Goal: Transaction & Acquisition: Purchase product/service

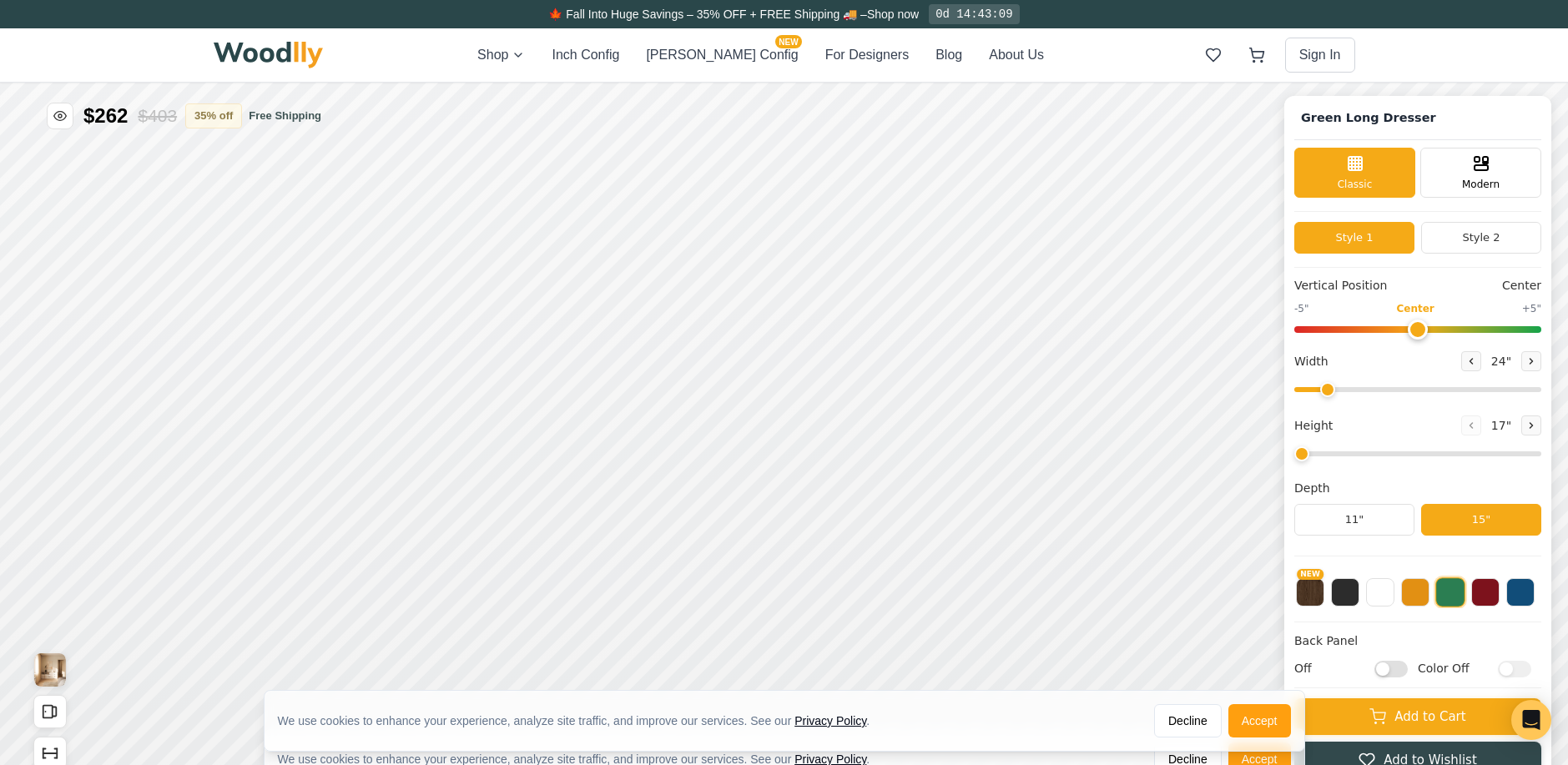
type input "72"
type input "3"
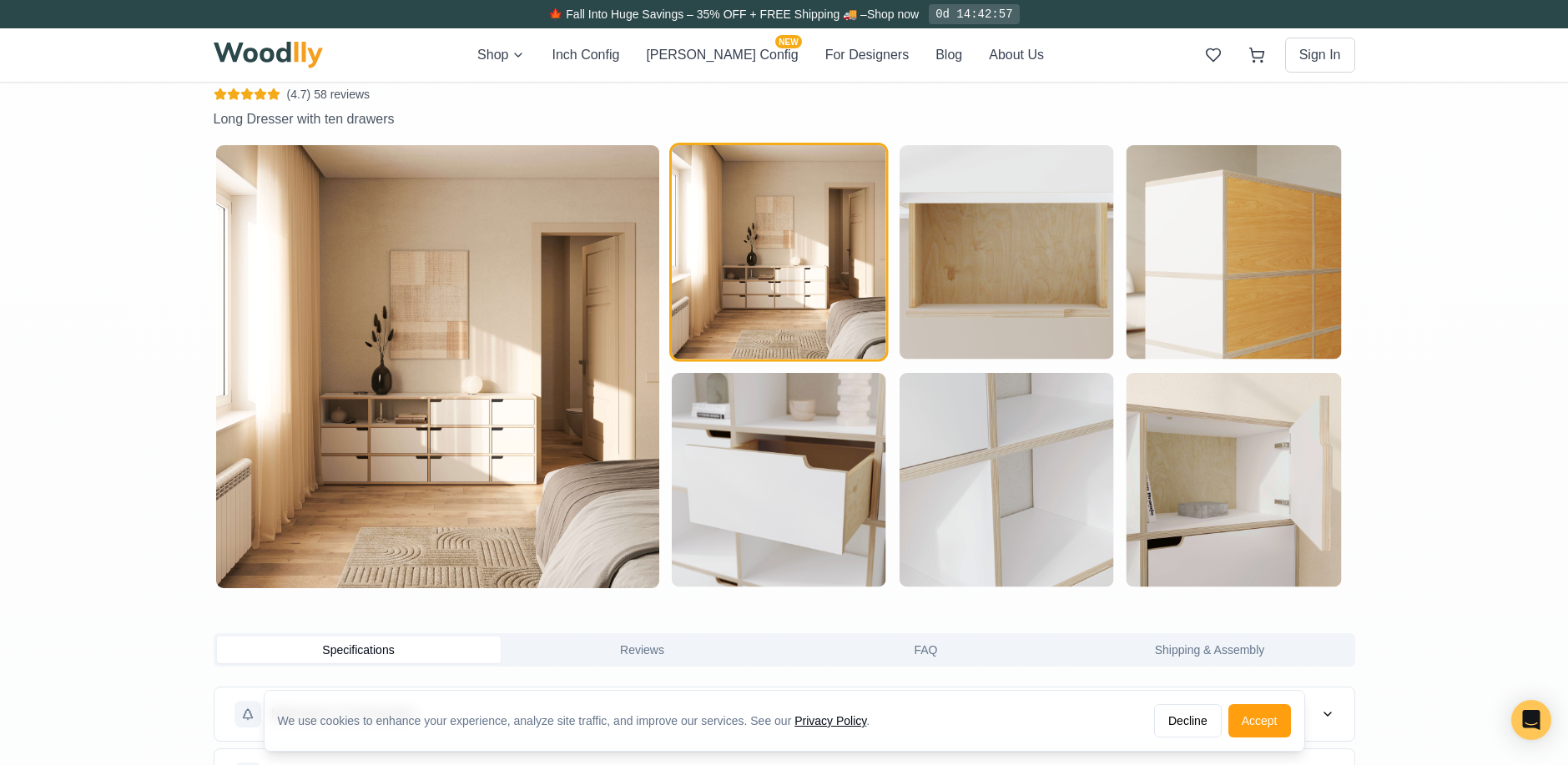
scroll to position [1188, 0]
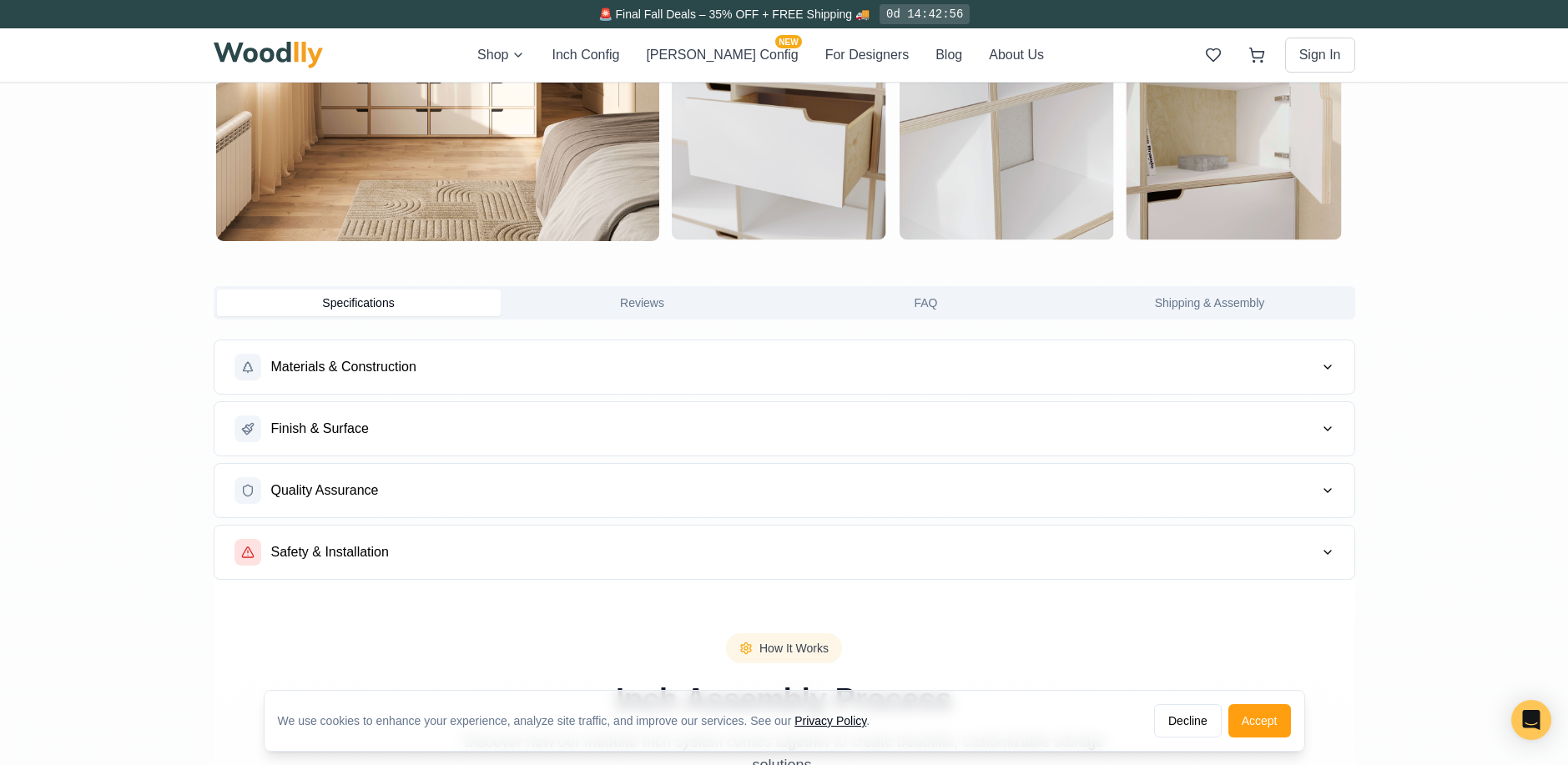
click at [1113, 449] on button "Finish & Surface" at bounding box center [784, 429] width 1140 height 54
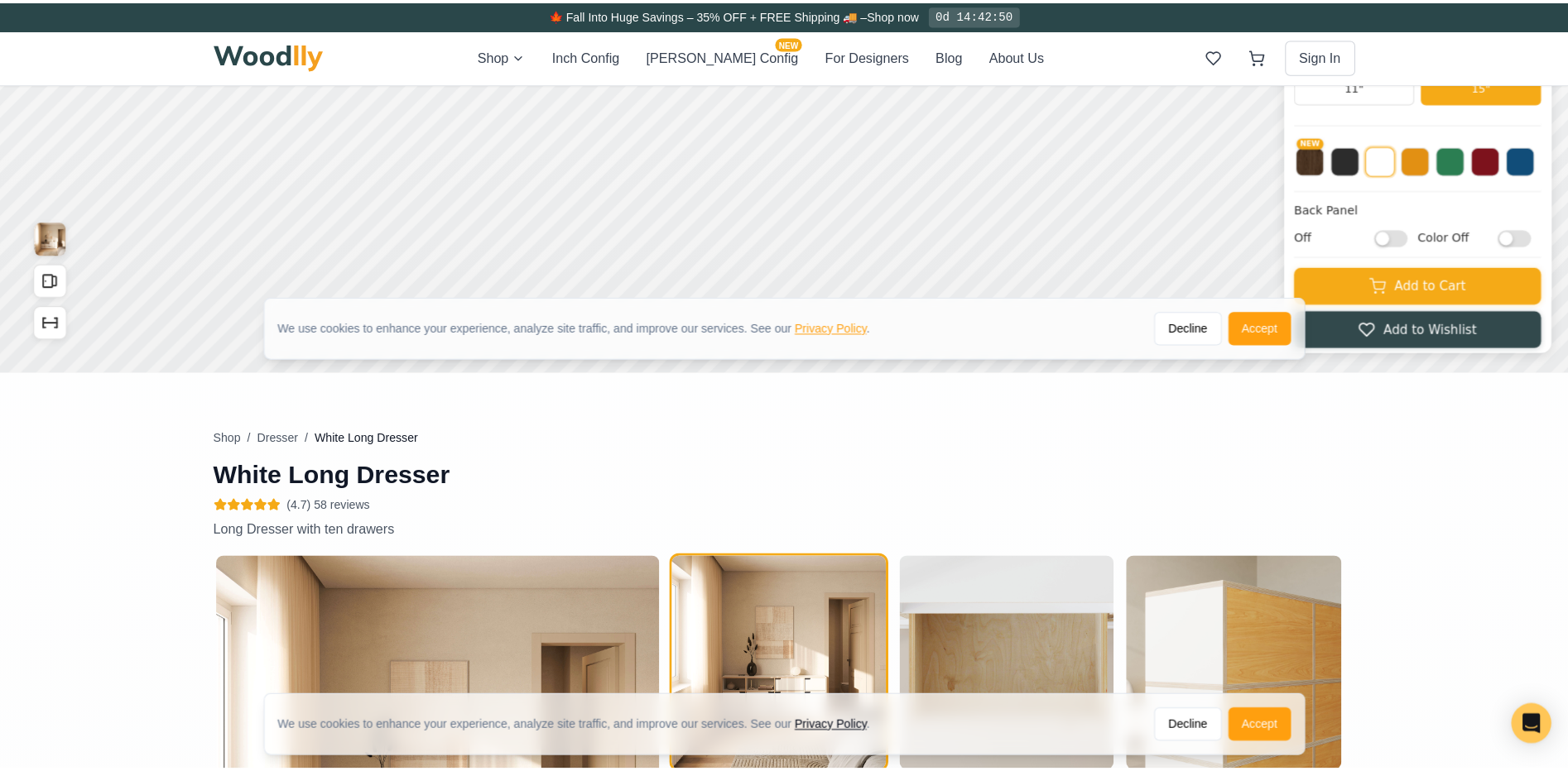
scroll to position [410, 0]
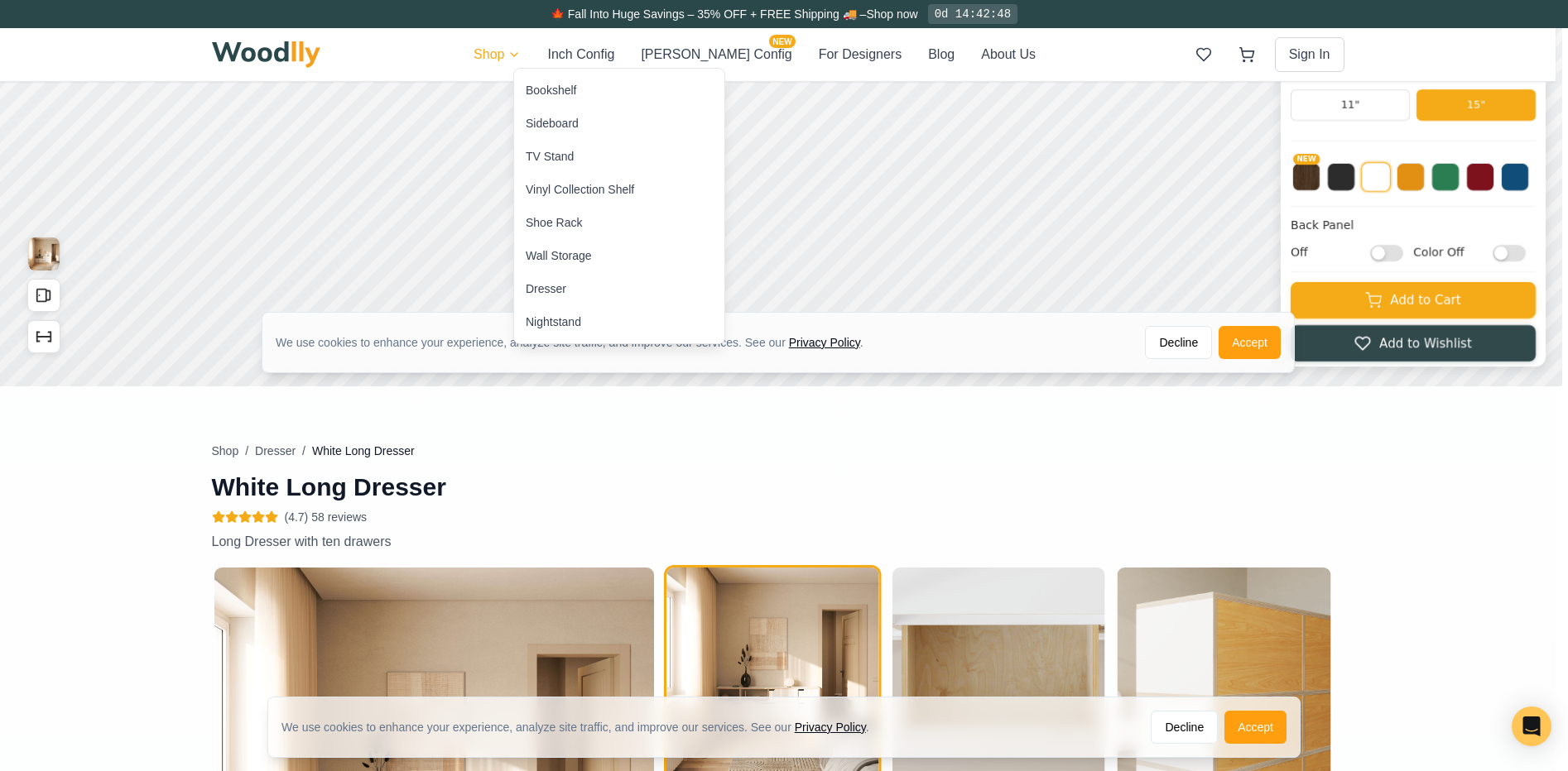
click at [559, 266] on div "Wall Storage" at bounding box center [619, 256] width 210 height 33
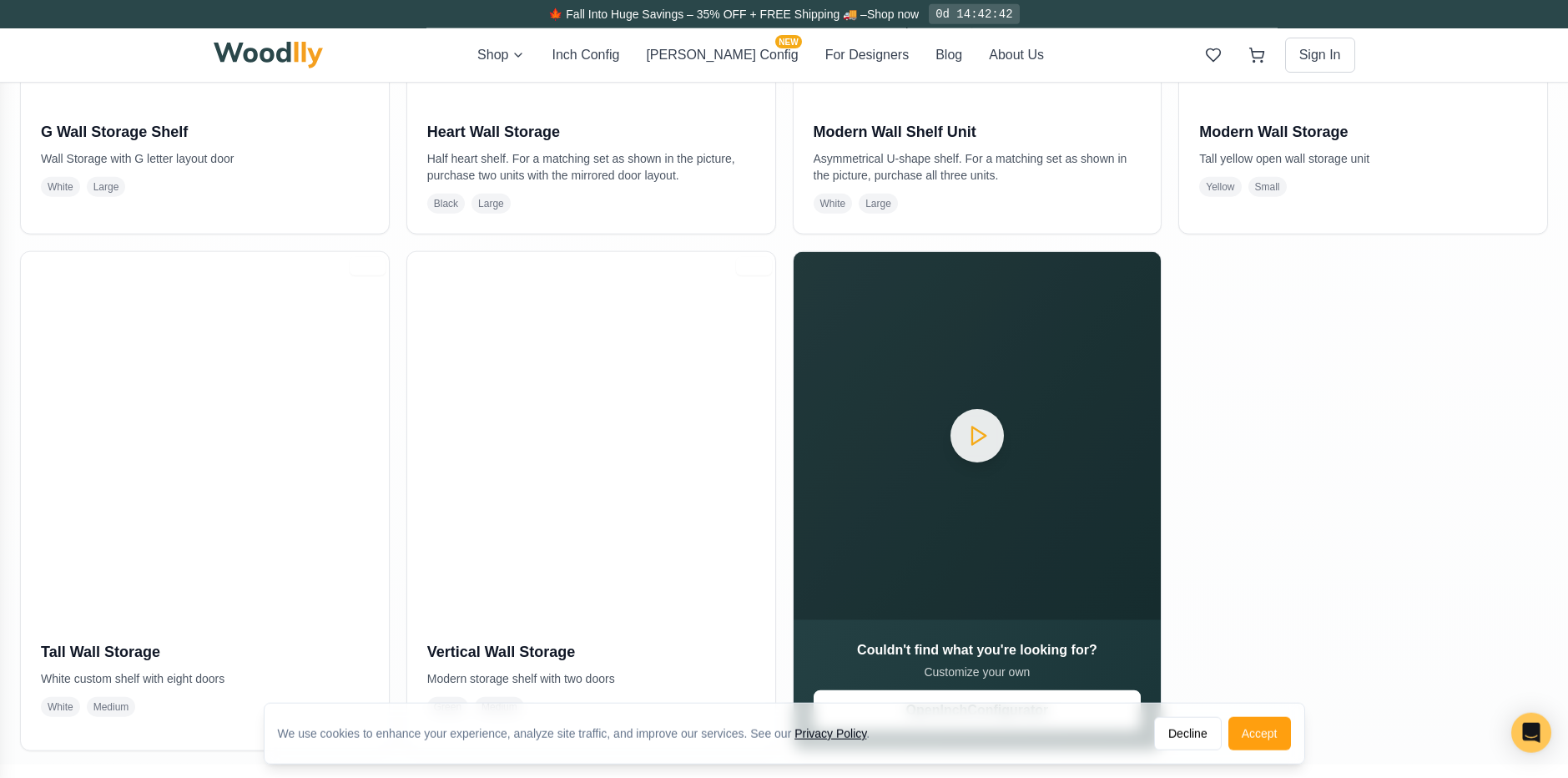
scroll to position [748, 0]
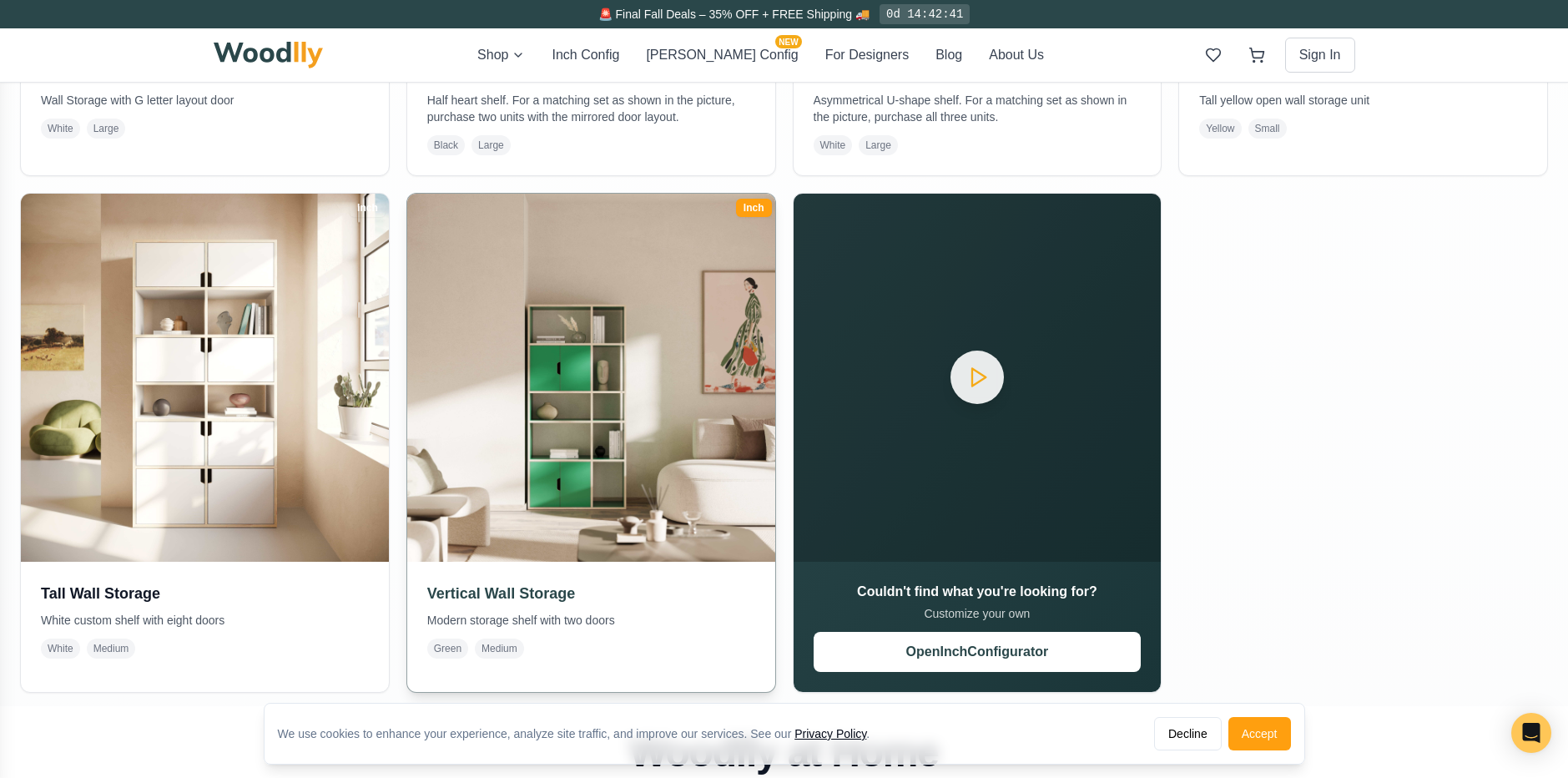
click at [631, 408] on img at bounding box center [591, 378] width 387 height 387
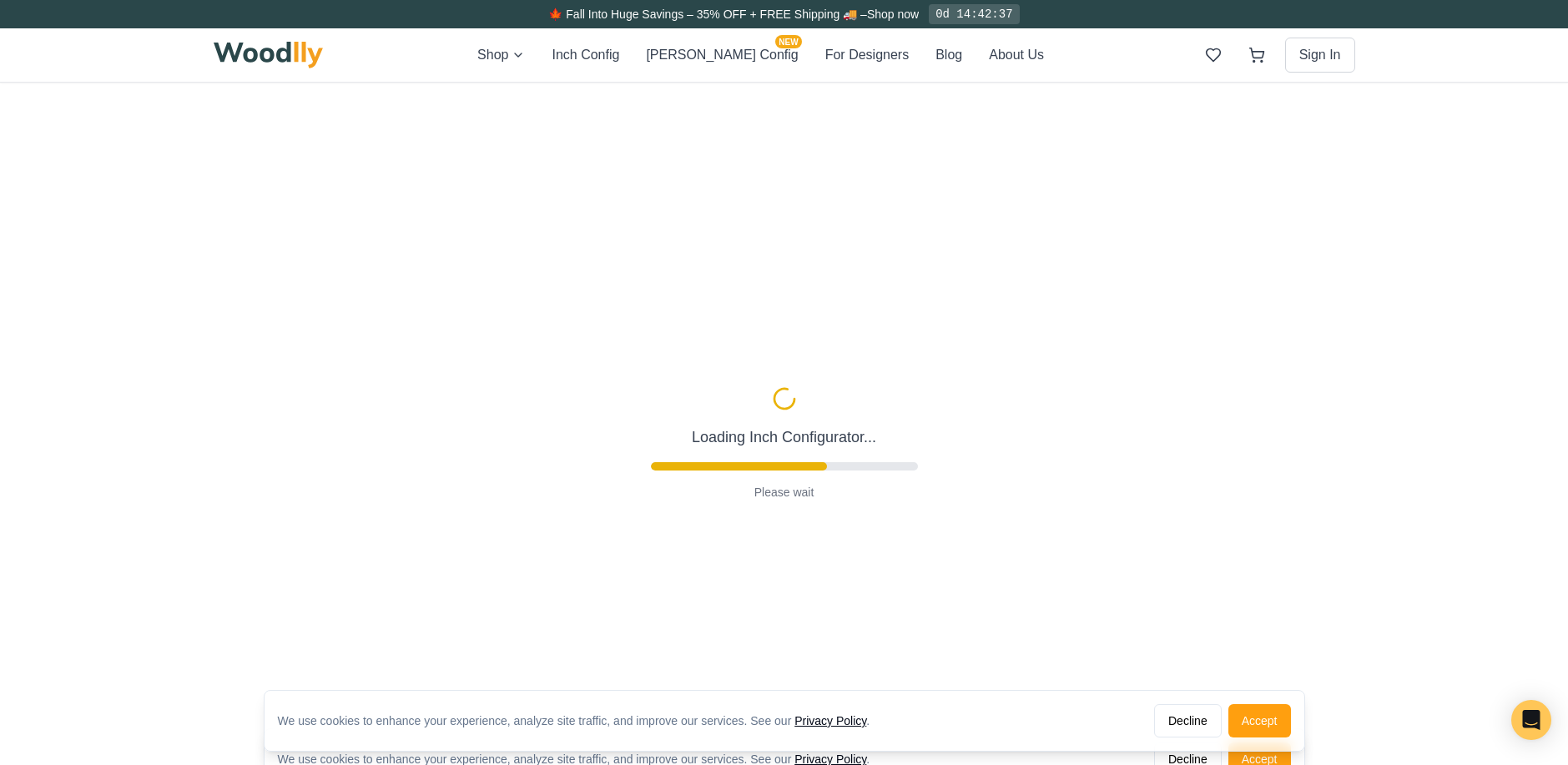
type input "5"
type input "35"
type input "5"
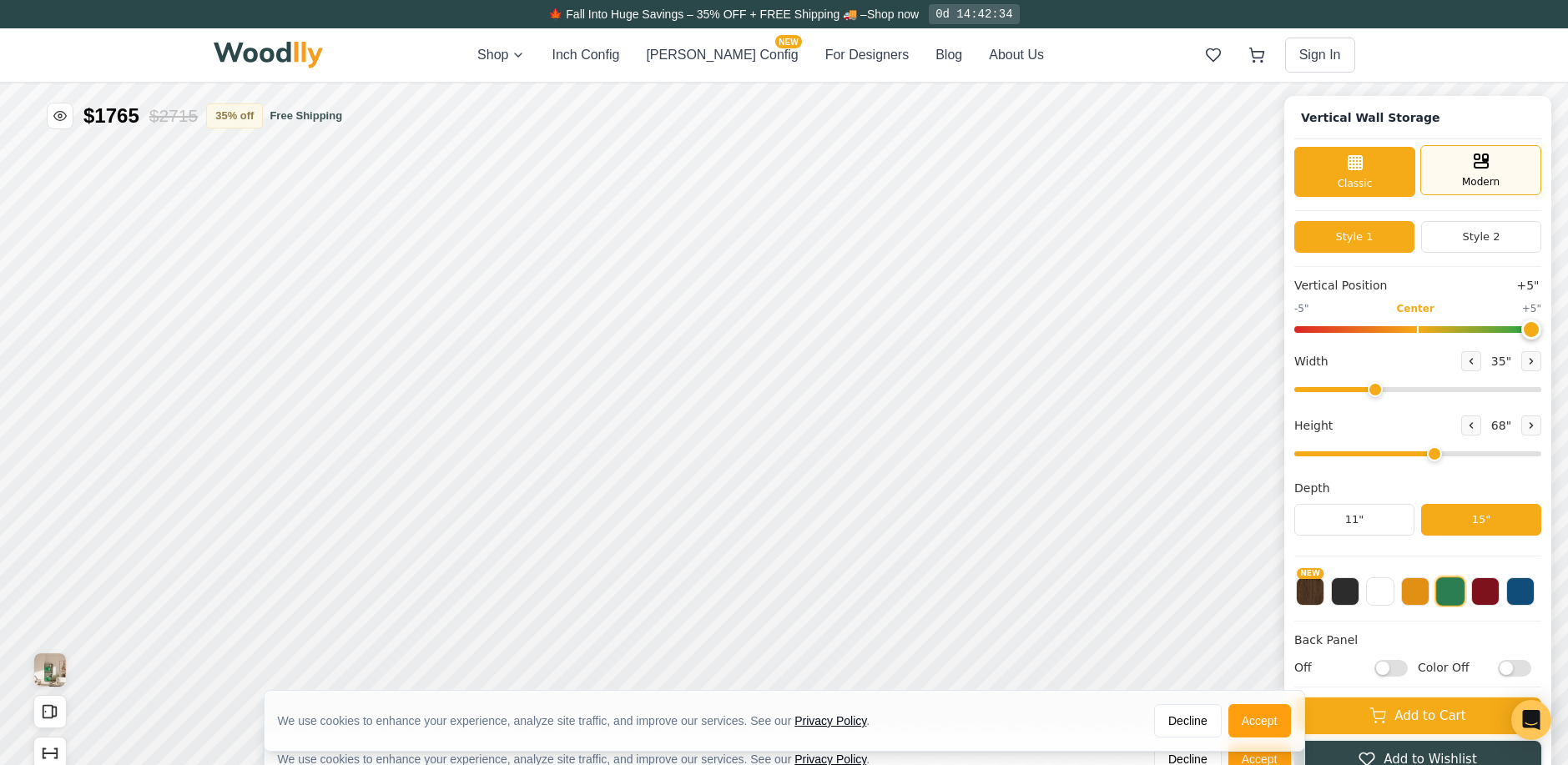
click at [1523, 167] on div "Modern" at bounding box center [1481, 171] width 121 height 50
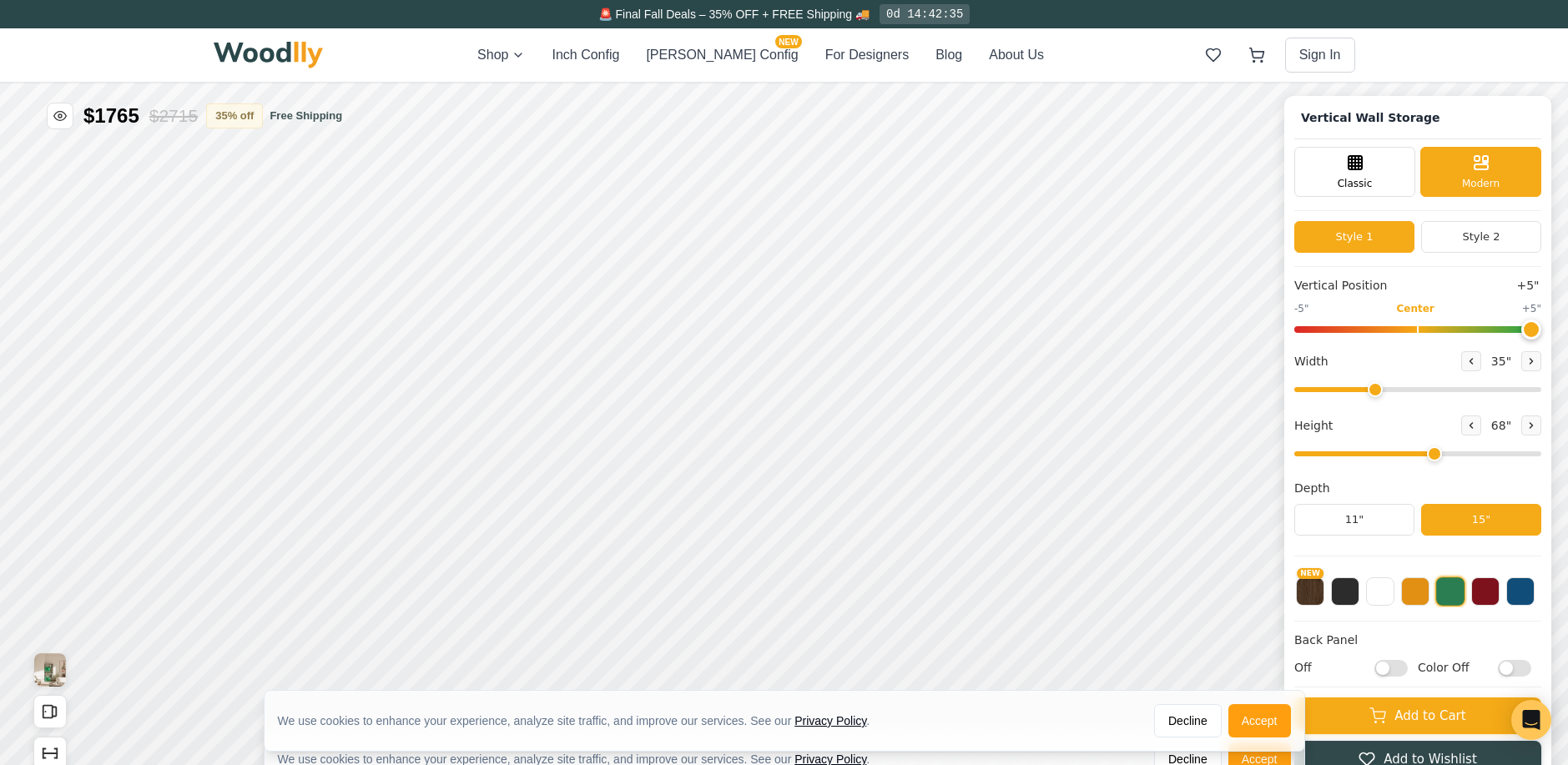
click at [1372, 233] on button "Style 1" at bounding box center [1355, 236] width 121 height 32
click at [1365, 185] on span "Classic" at bounding box center [1356, 182] width 35 height 15
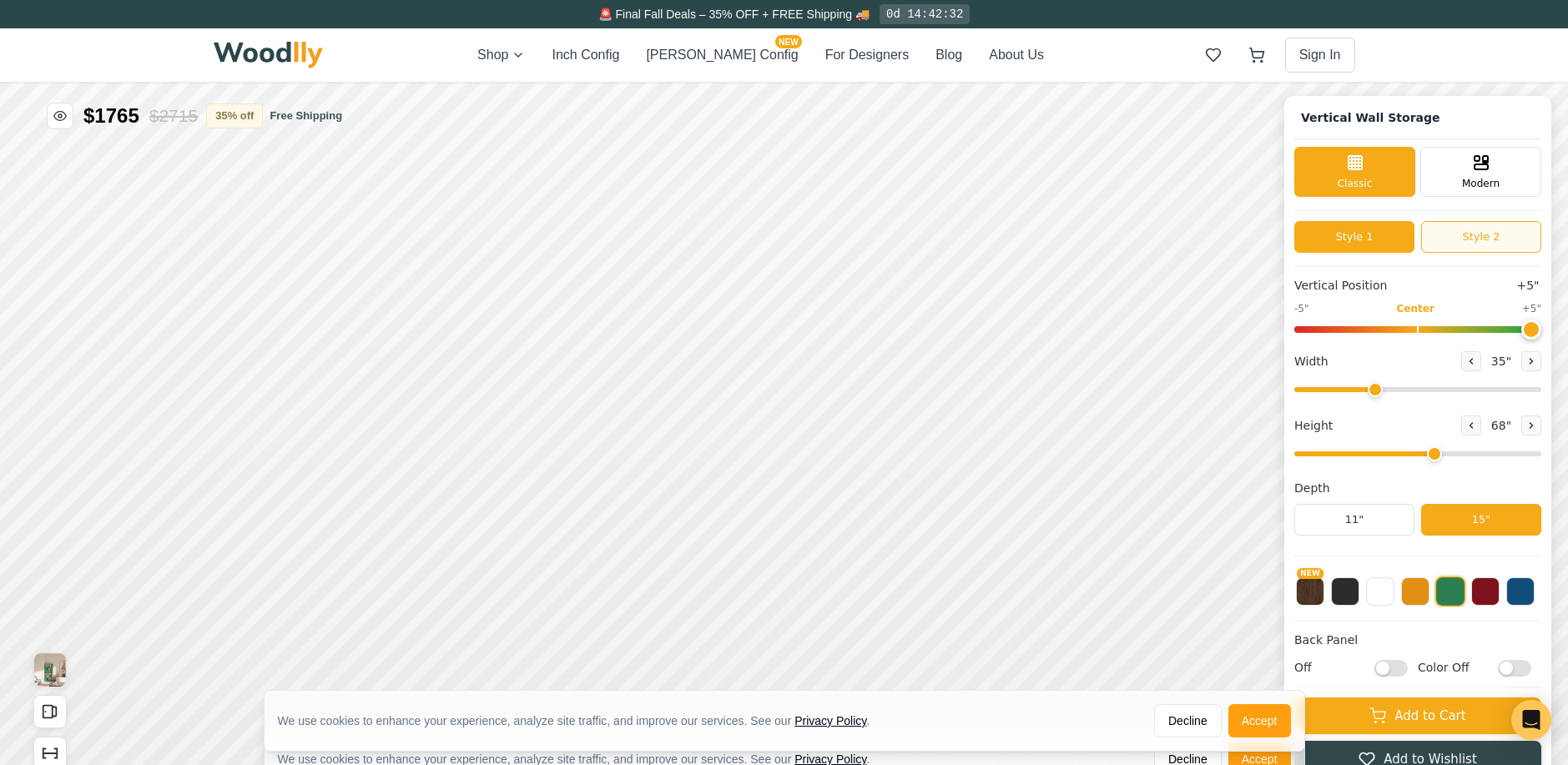
click at [1432, 223] on button "Style 2" at bounding box center [1482, 236] width 121 height 32
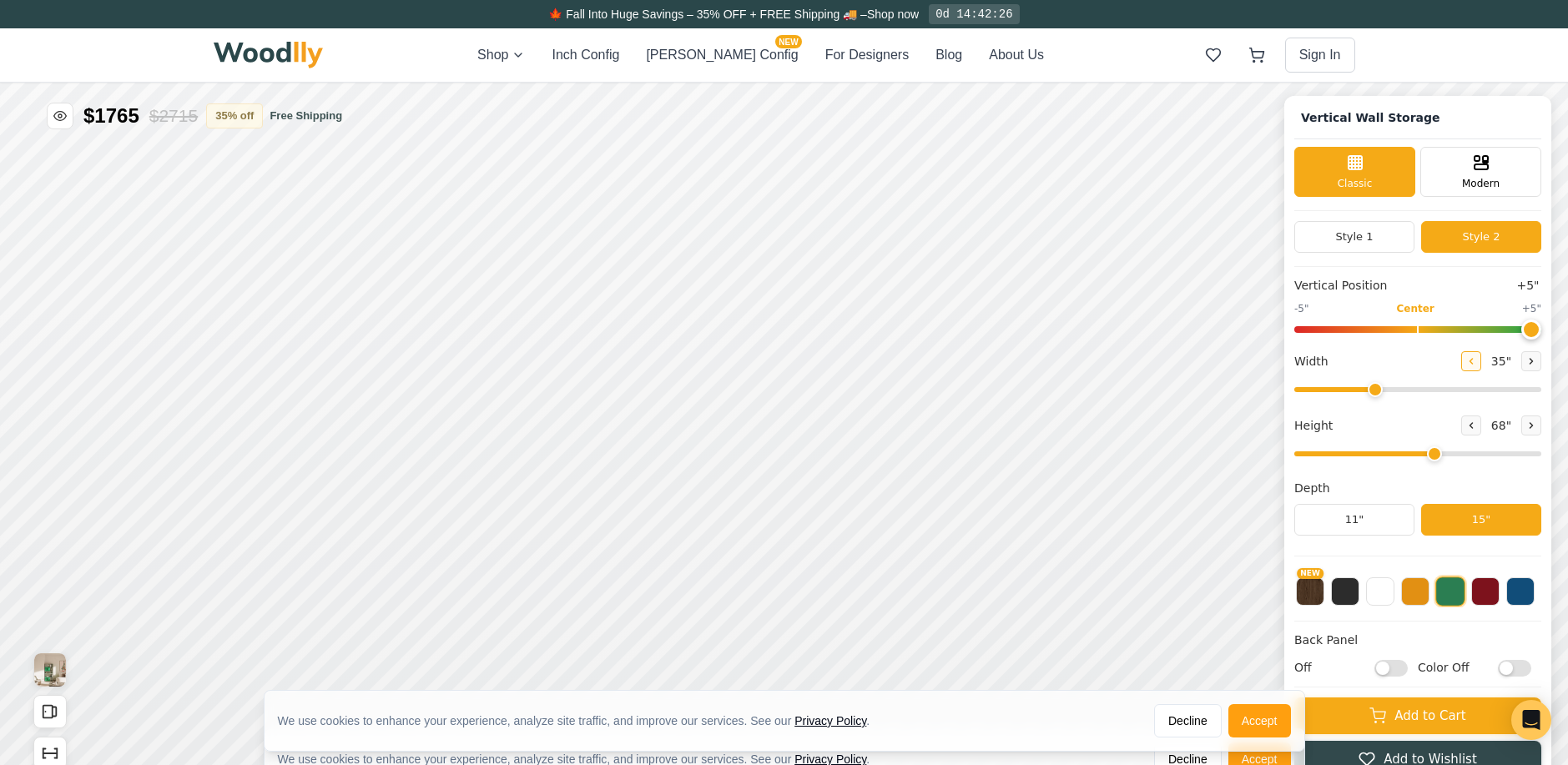
click at [1480, 368] on button at bounding box center [1472, 362] width 20 height 20
click at [1475, 368] on button at bounding box center [1472, 362] width 20 height 20
type input "31"
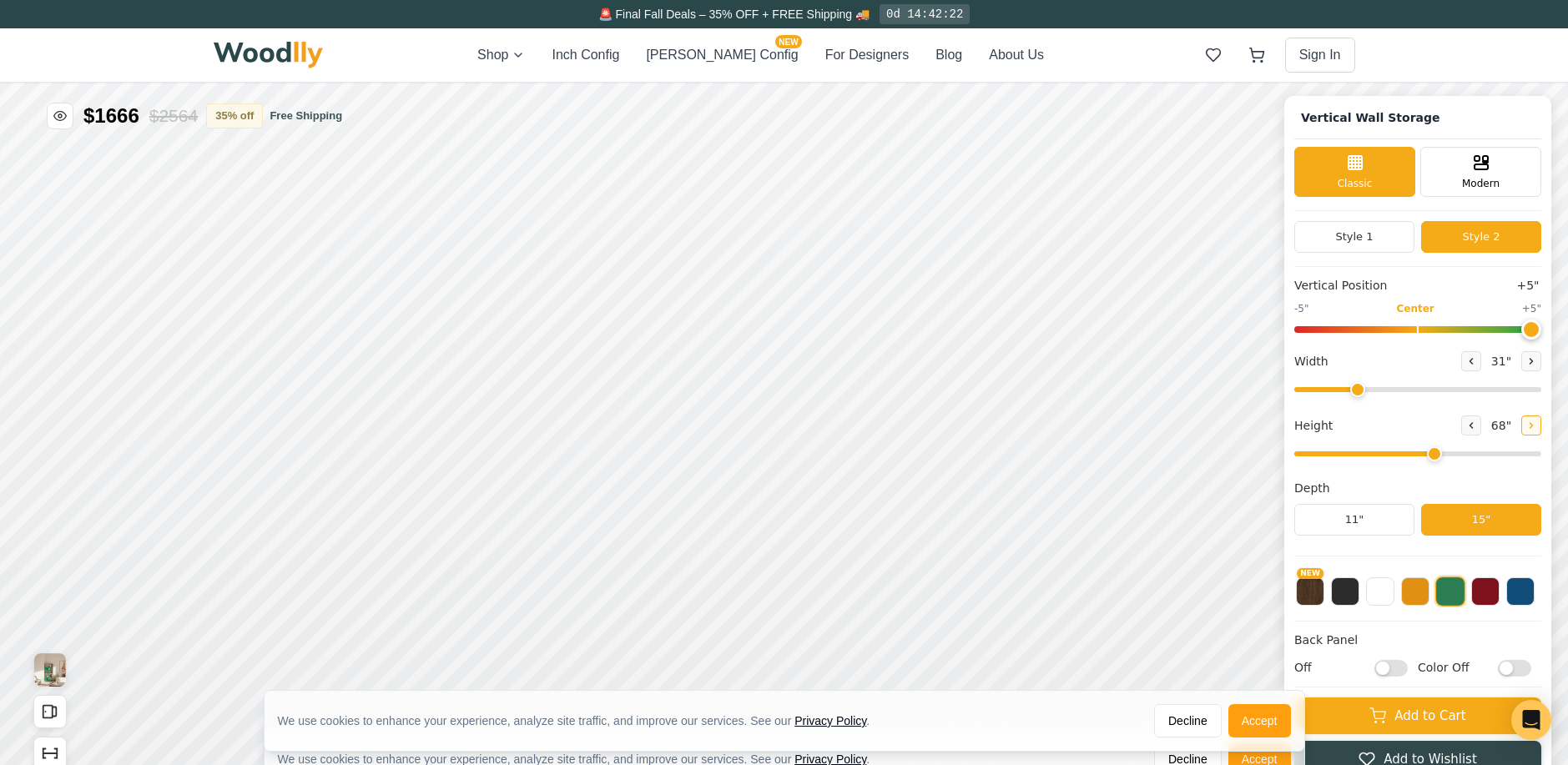
click at [1534, 427] on icon at bounding box center [1531, 425] width 10 height 10
click at [1534, 427] on icon at bounding box center [1531, 425] width 10 height 10
click at [1468, 431] on button at bounding box center [1471, 426] width 20 height 20
click at [1468, 431] on button at bounding box center [1472, 426] width 20 height 20
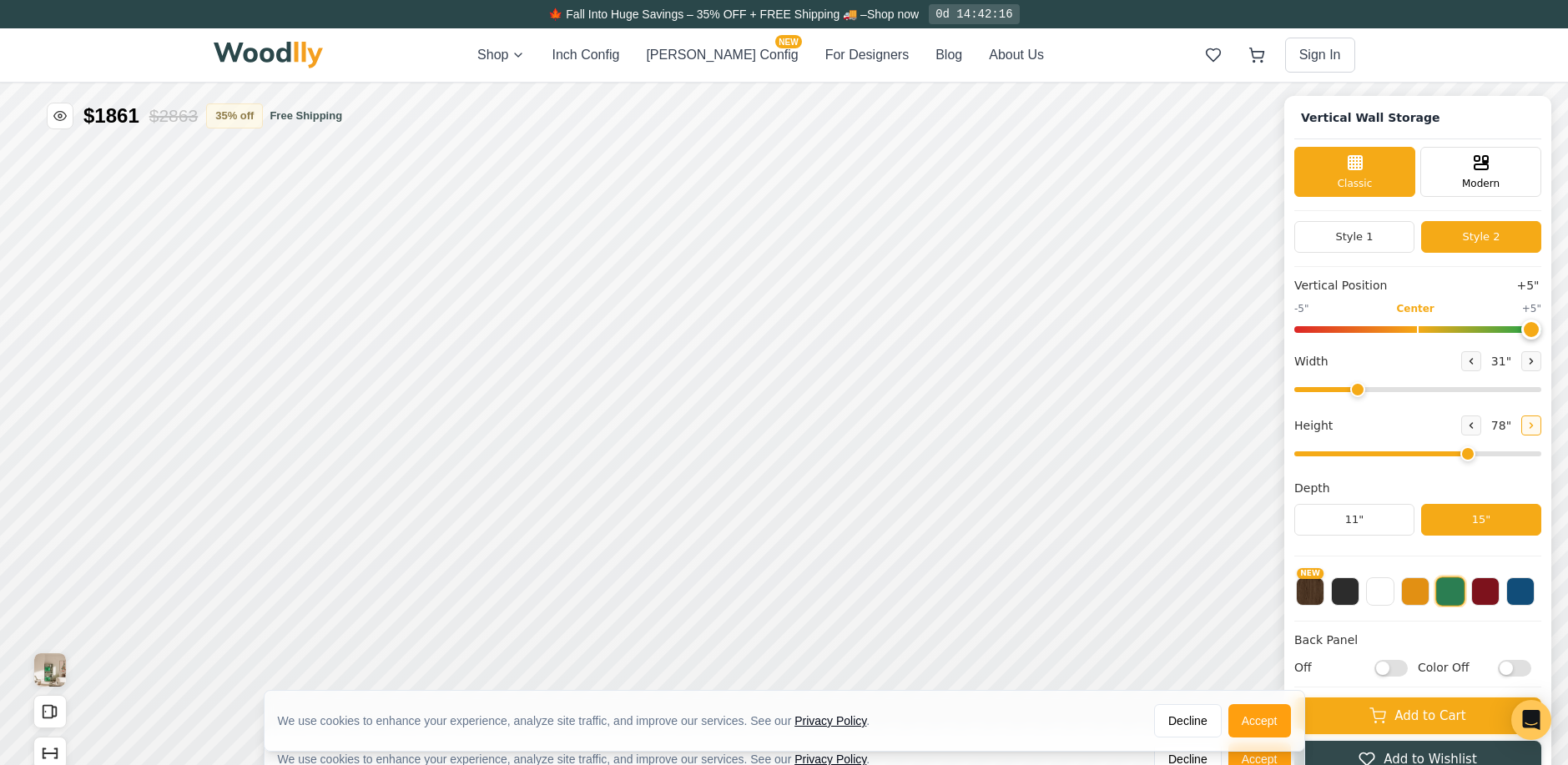
click at [1526, 424] on button at bounding box center [1532, 426] width 20 height 20
type input "7"
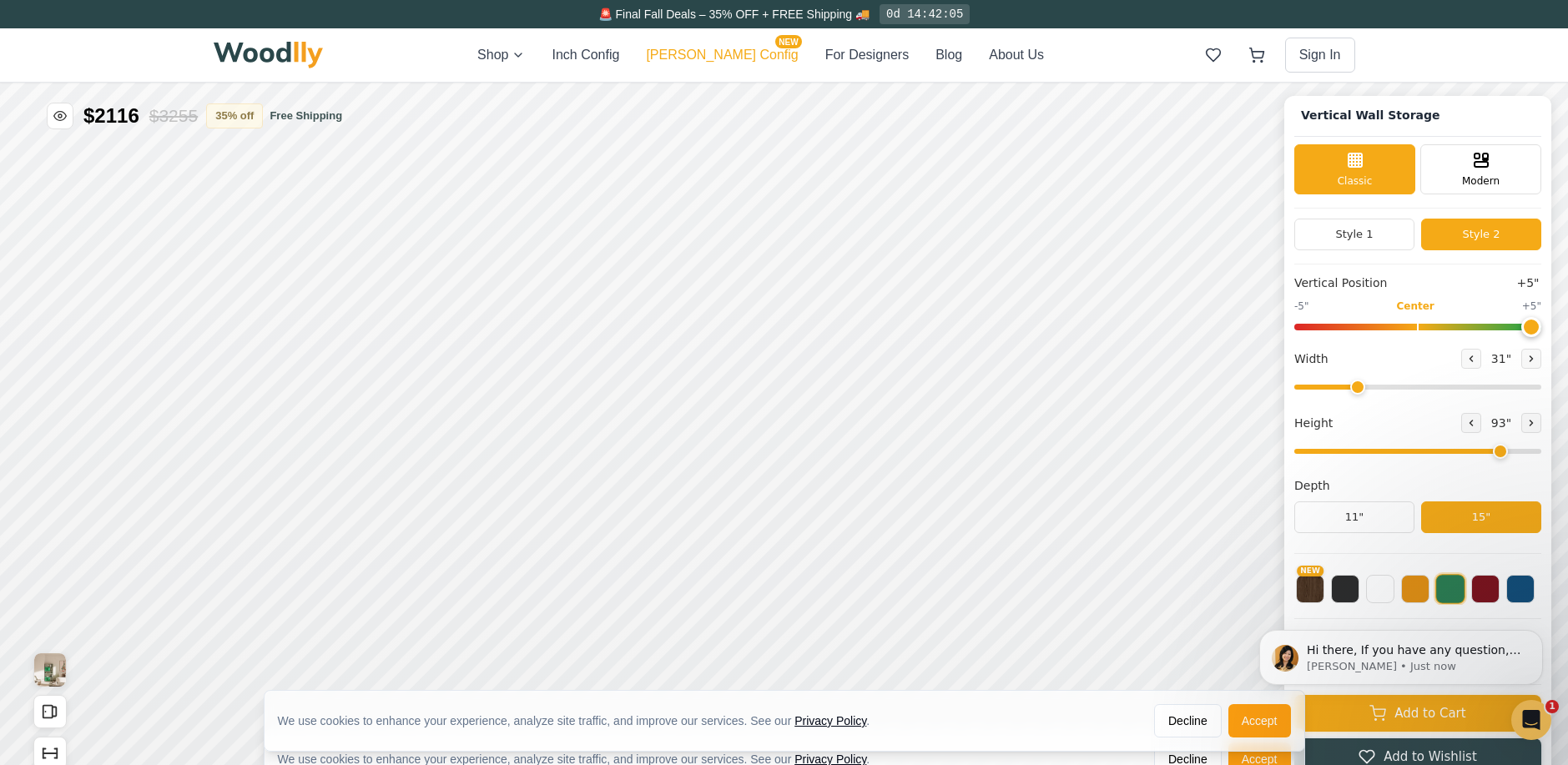
click at [739, 62] on button "[PERSON_NAME] Config NEW" at bounding box center [722, 56] width 152 height 20
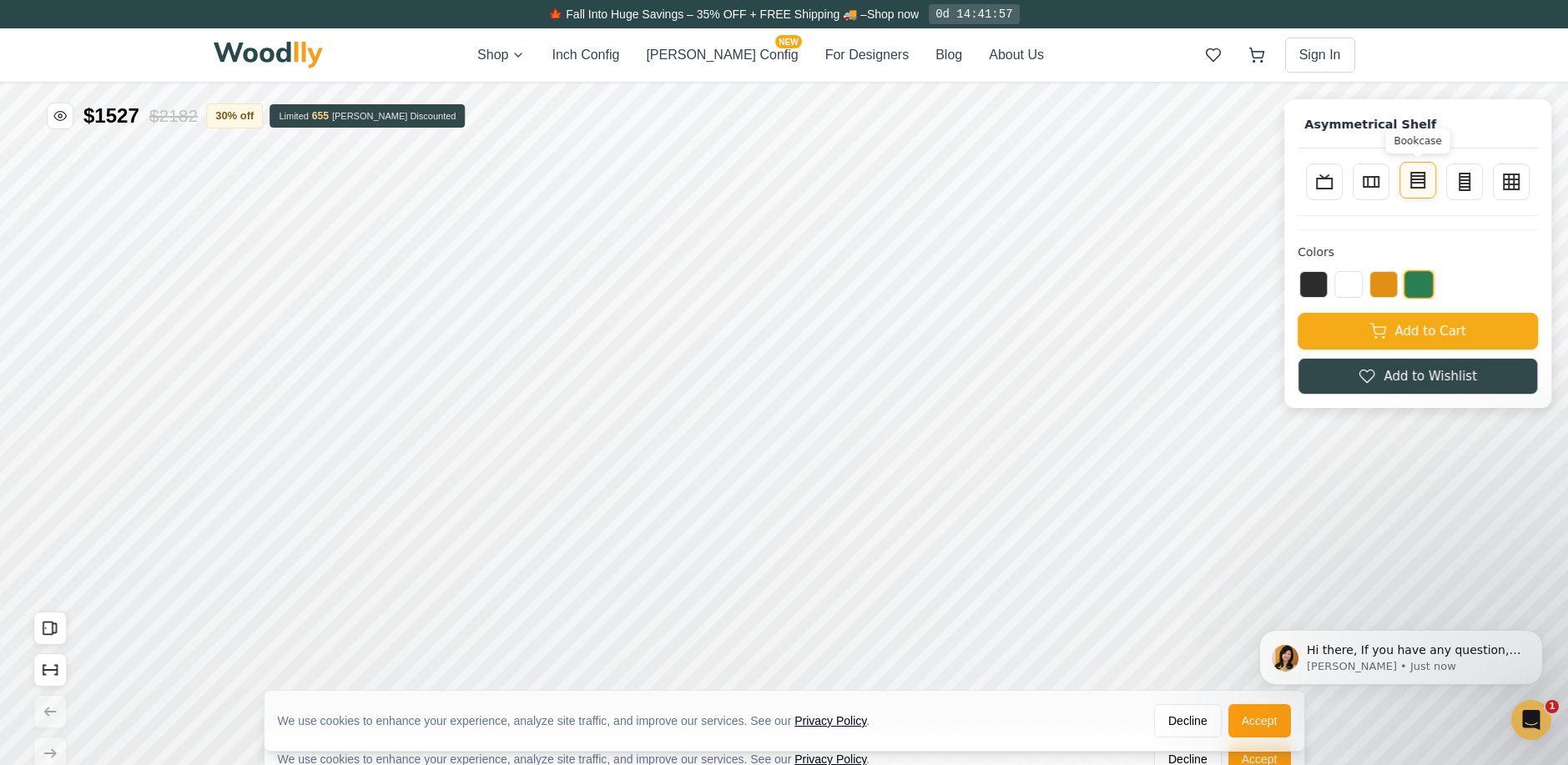
click at [1428, 186] on icon at bounding box center [1419, 181] width 20 height 20
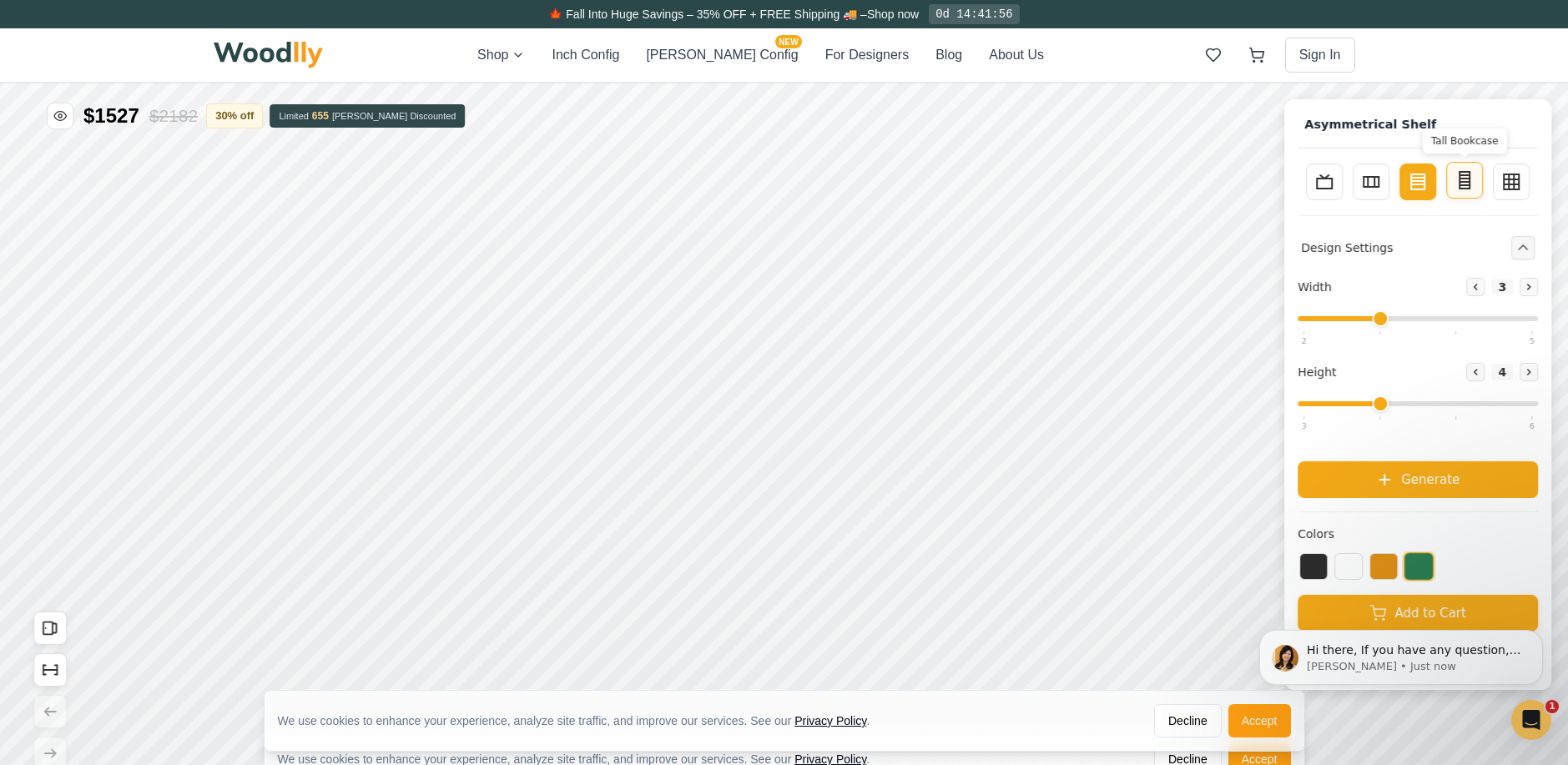
click at [1475, 187] on icon at bounding box center [1465, 181] width 20 height 20
type input "2"
type input "5"
click at [1511, 180] on button "Wall Storage" at bounding box center [1511, 181] width 37 height 37
type input "4"
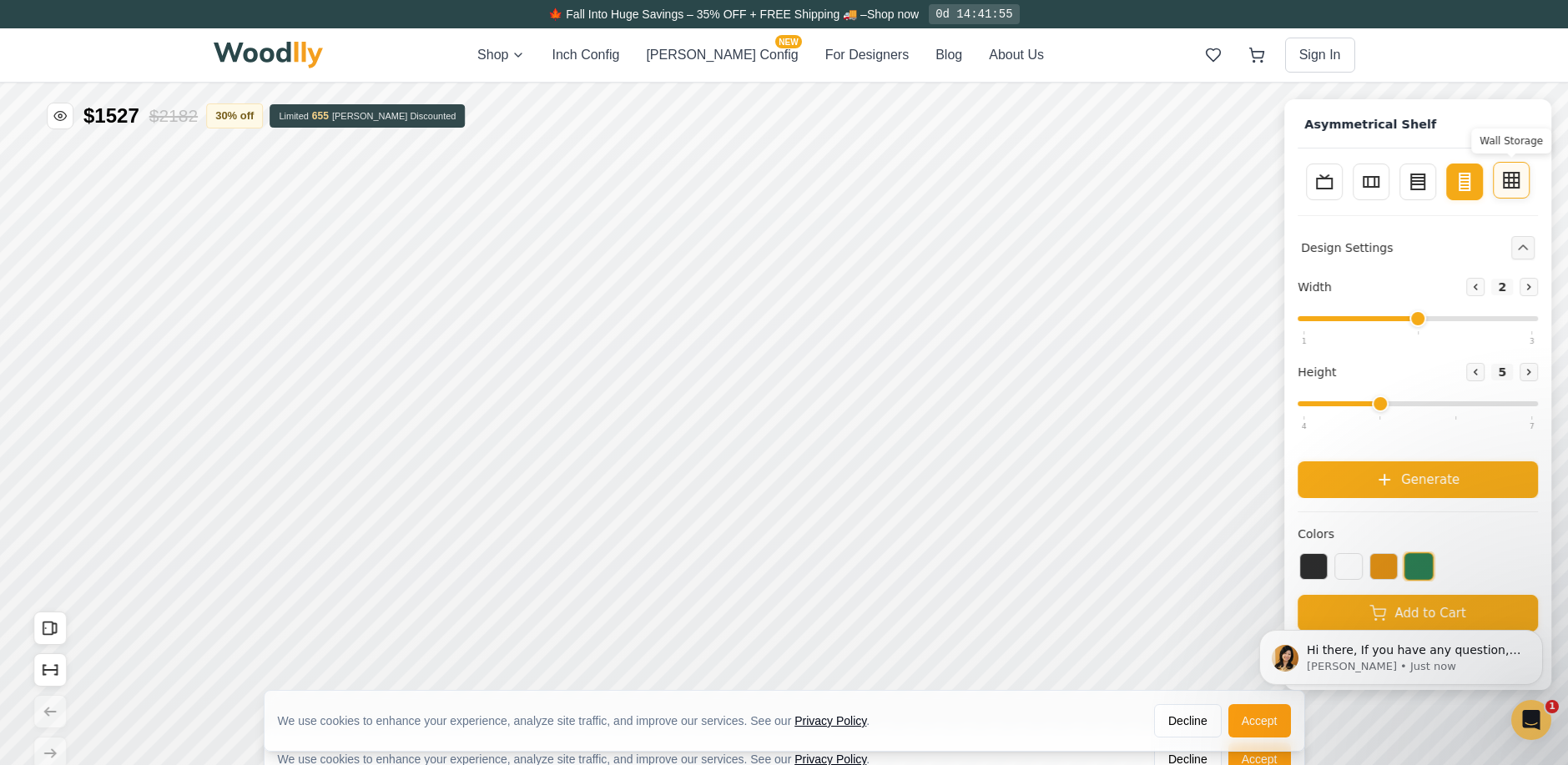
type input "3"
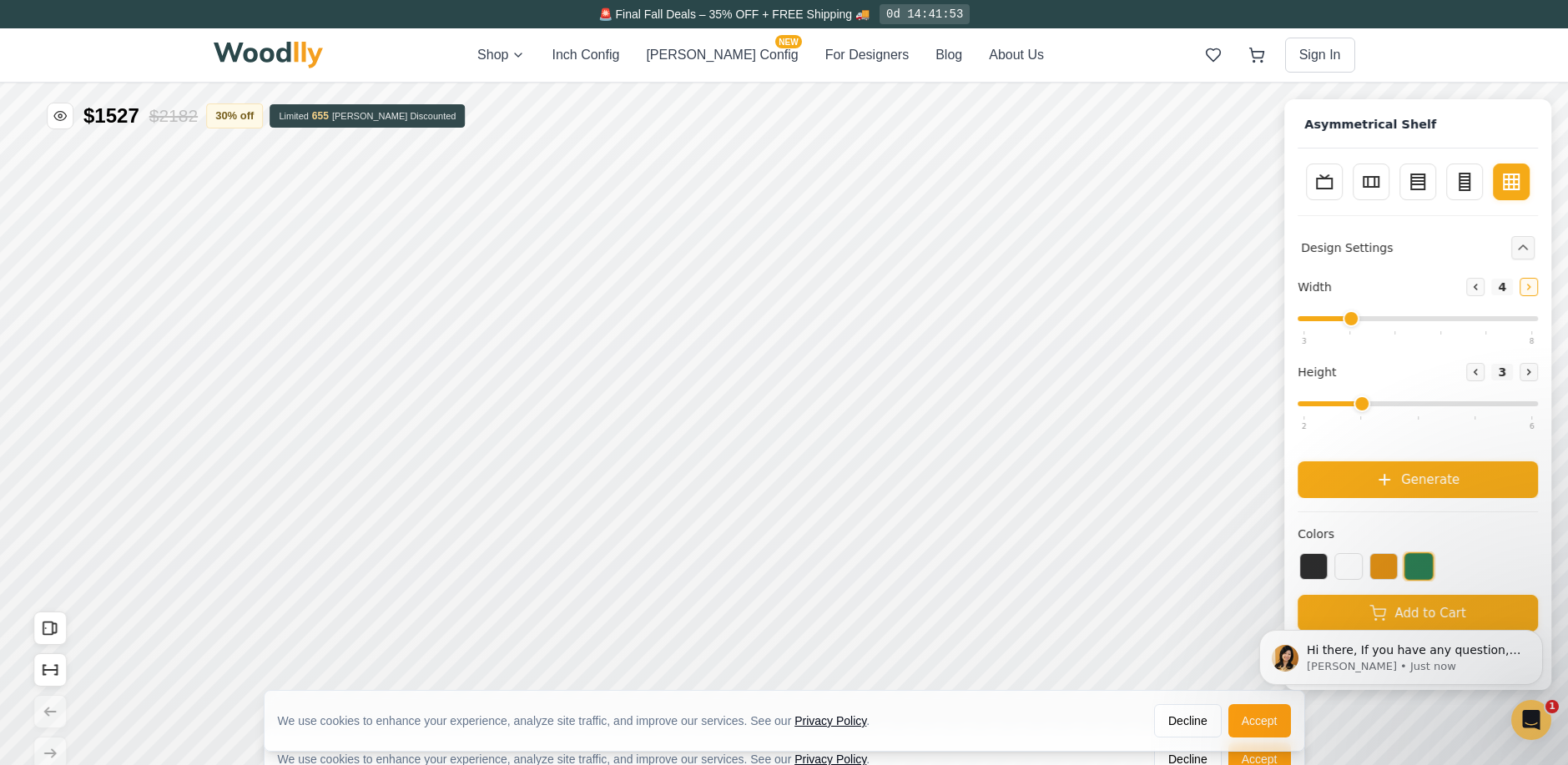
click at [1534, 287] on icon at bounding box center [1529, 287] width 10 height 10
click at [1538, 287] on div "Decrease 8 Increase" at bounding box center [1502, 287] width 71 height 19
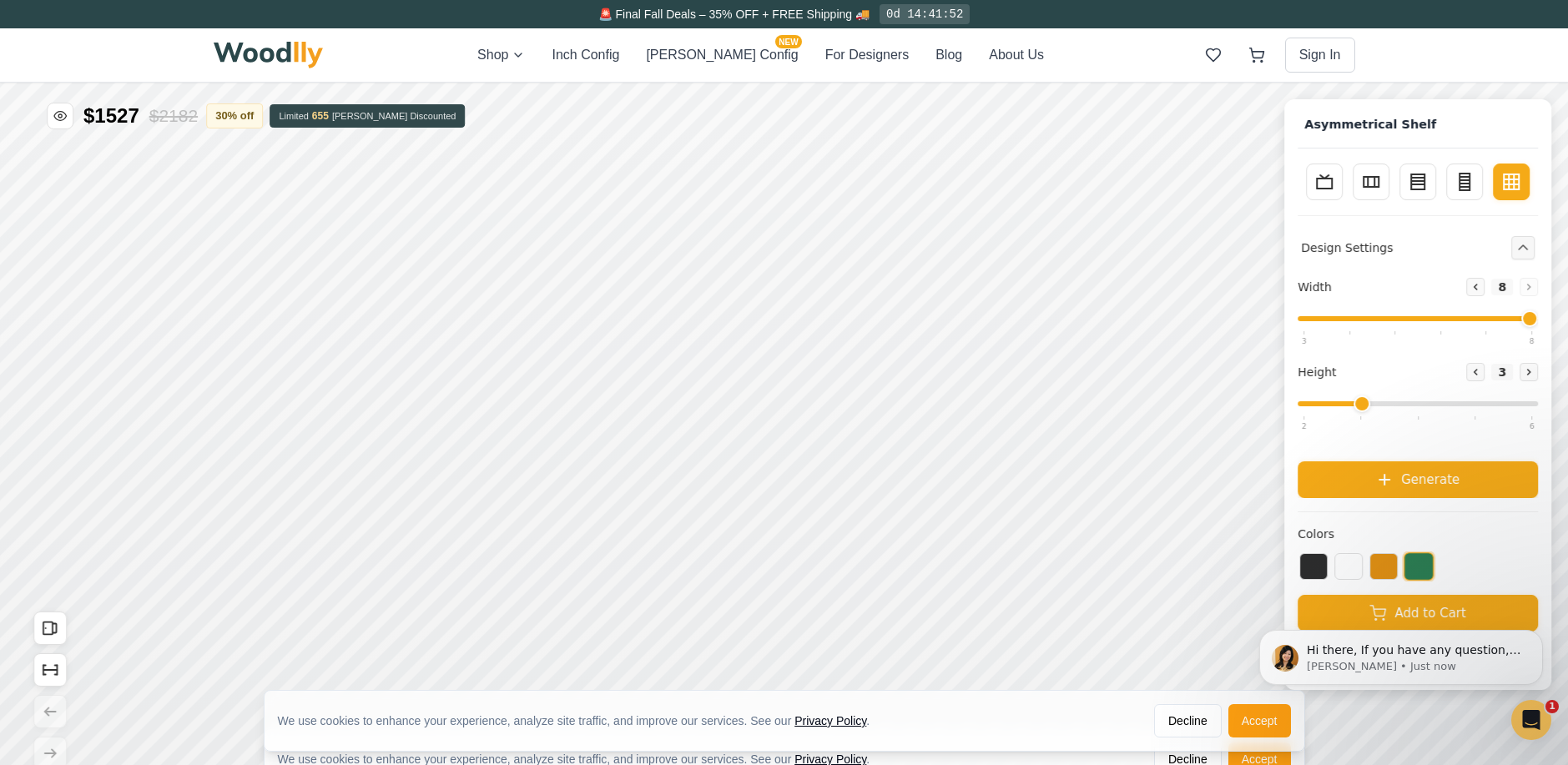
click at [1538, 287] on div "Decrease 8 Increase" at bounding box center [1502, 287] width 71 height 19
click at [1481, 289] on icon at bounding box center [1475, 287] width 10 height 10
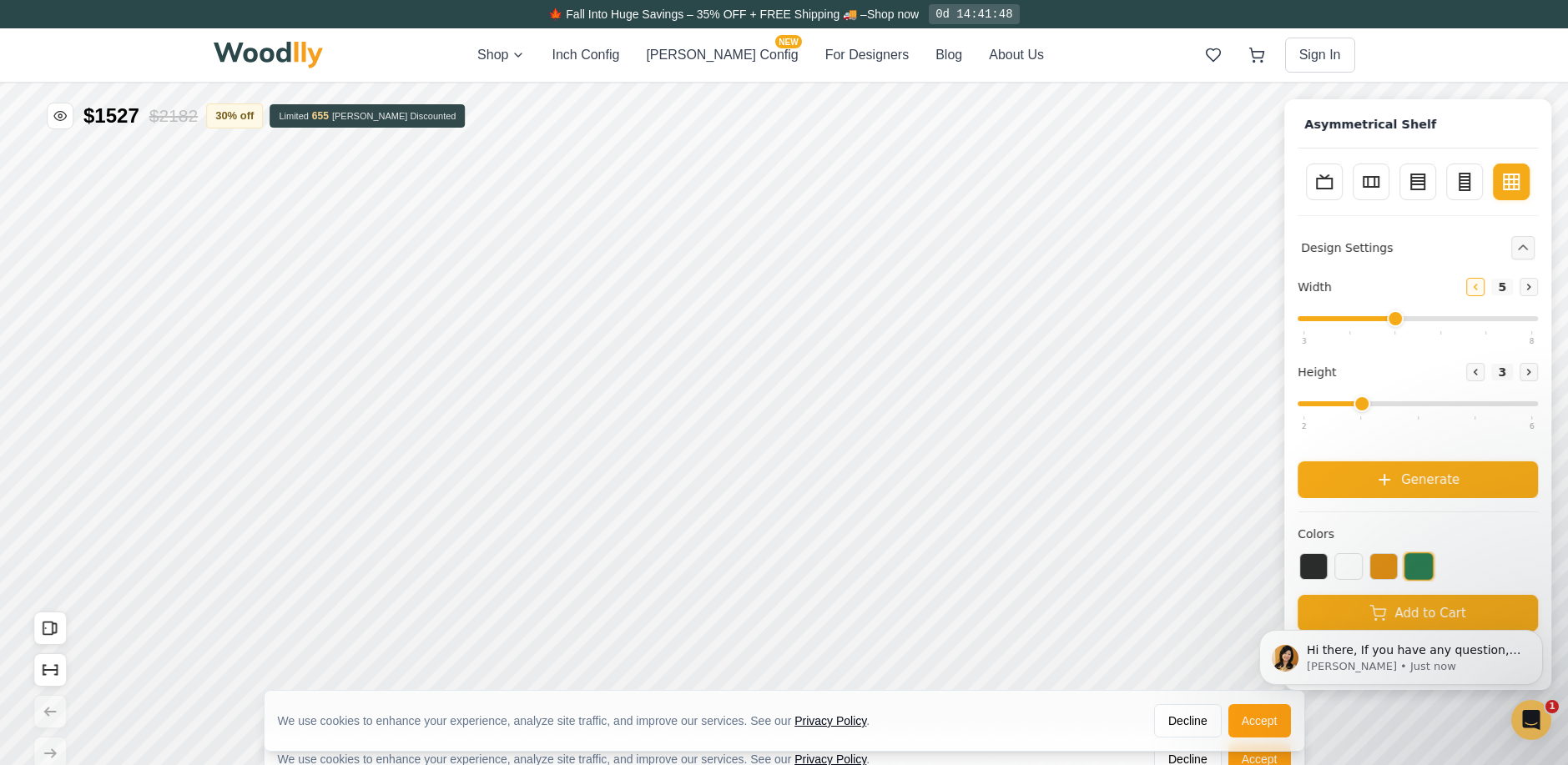
click at [1481, 289] on icon at bounding box center [1475, 287] width 10 height 10
type input "3"
